Goal: Navigation & Orientation: Go to known website

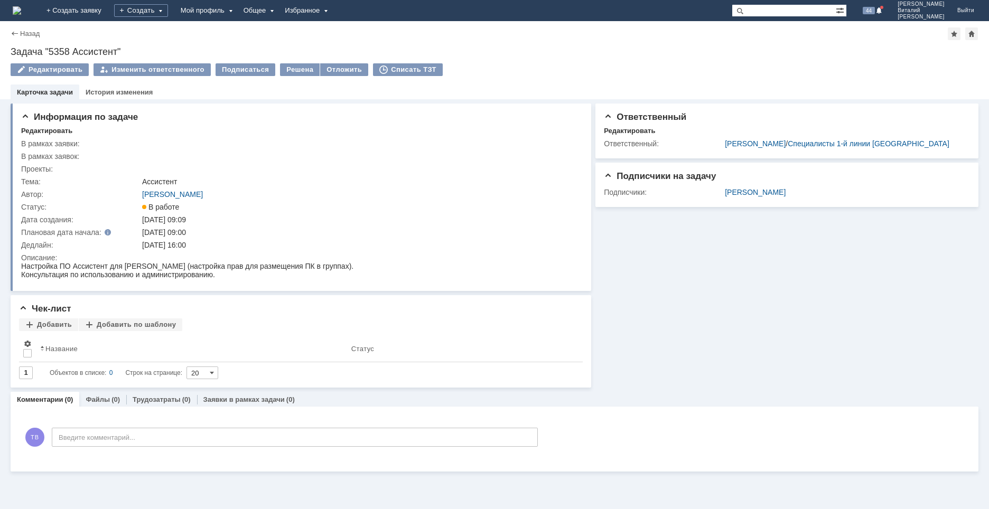
click at [21, 10] on img at bounding box center [17, 10] width 8 height 8
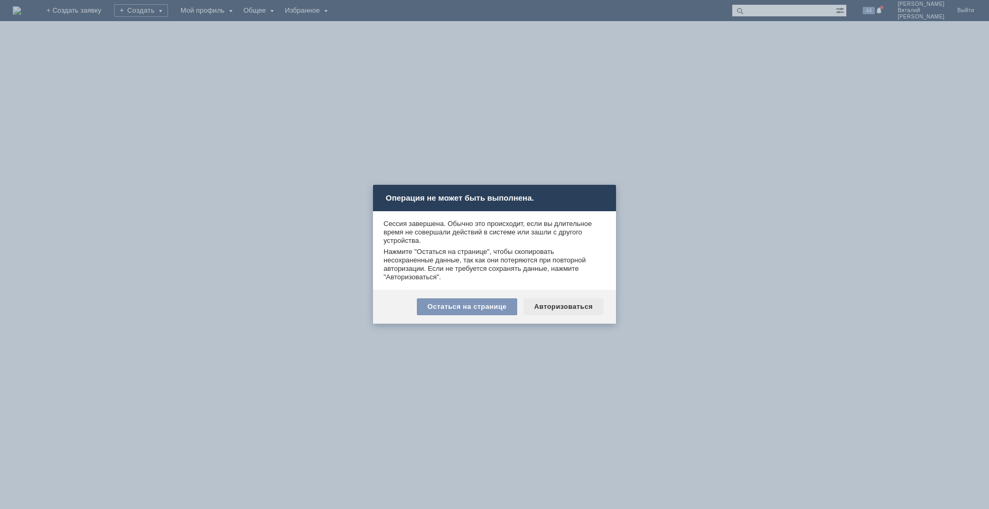
click at [580, 307] on div "Авторизоваться" at bounding box center [563, 306] width 80 height 17
